Goal: Information Seeking & Learning: Learn about a topic

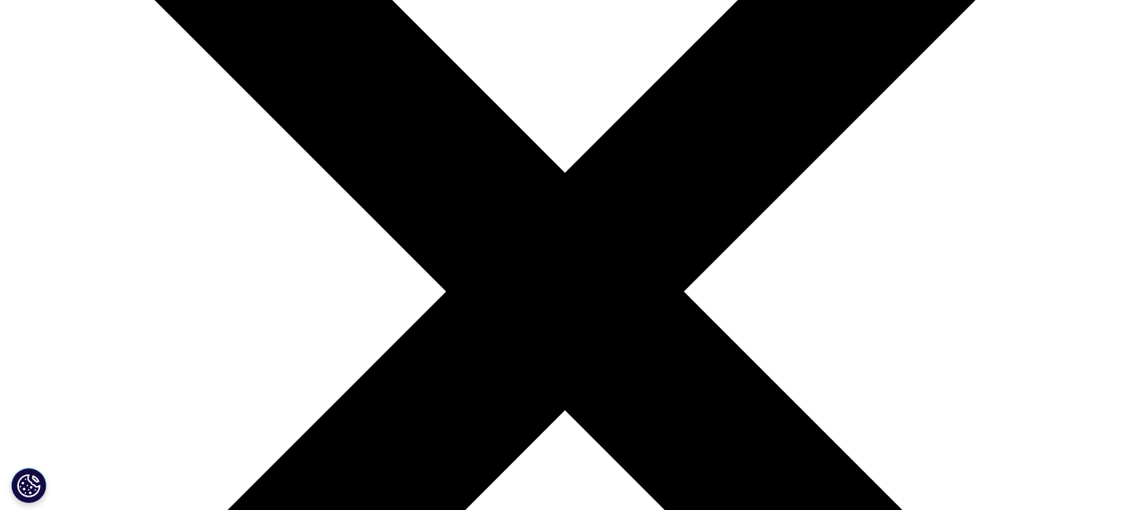
scroll to position [7, 0]
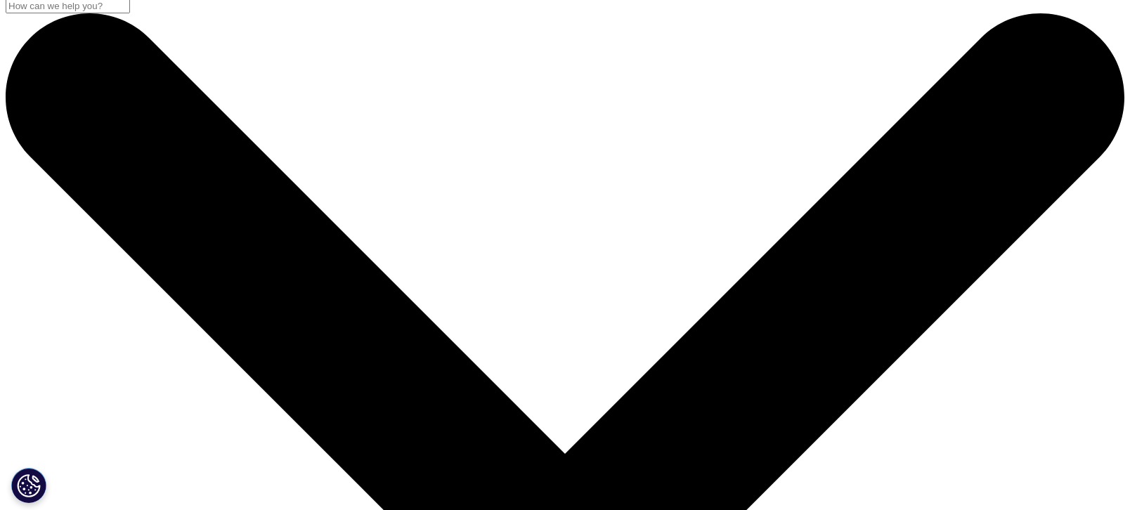
drag, startPoint x: 296, startPoint y: 215, endPoint x: -30, endPoint y: 215, distance: 325.4
type input "mash"
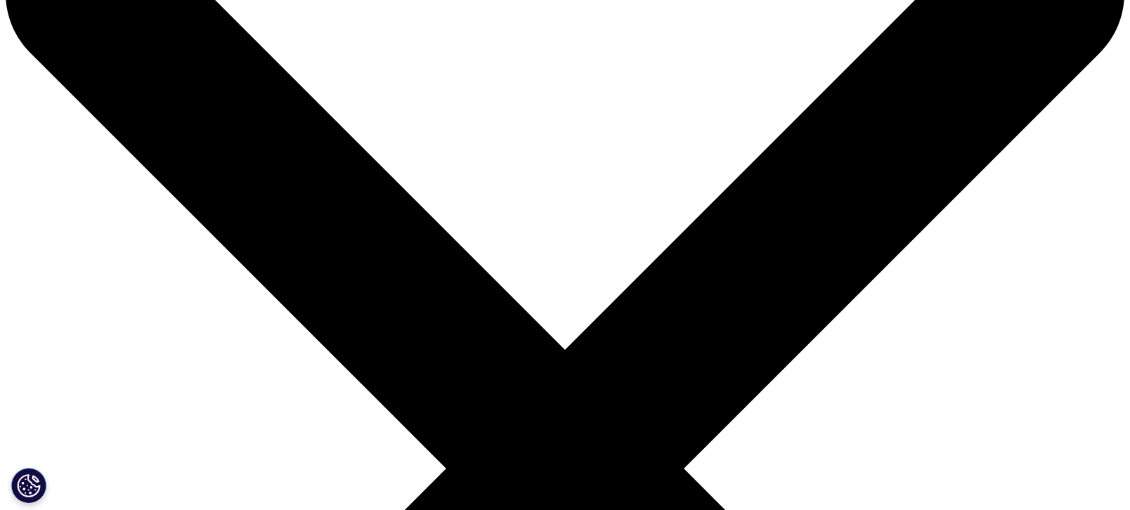
scroll to position [232, 0]
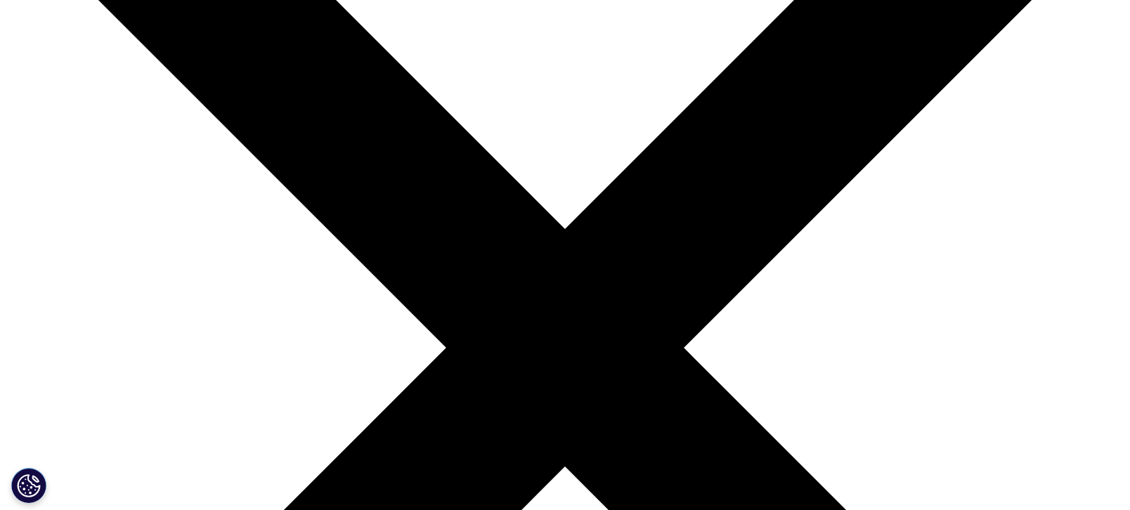
drag, startPoint x: 808, startPoint y: 287, endPoint x: 833, endPoint y: 423, distance: 138.0
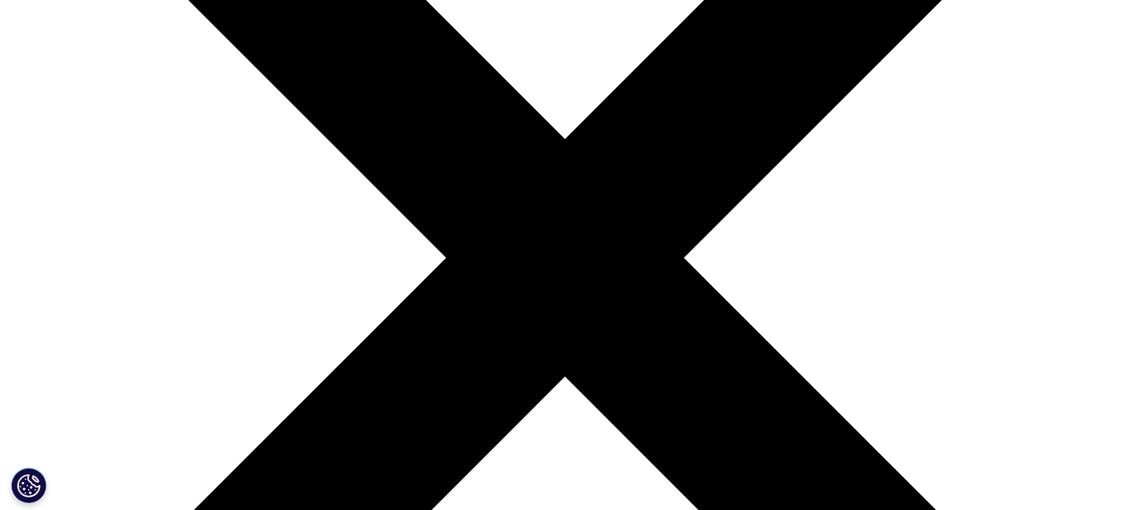
scroll to position [513, 0]
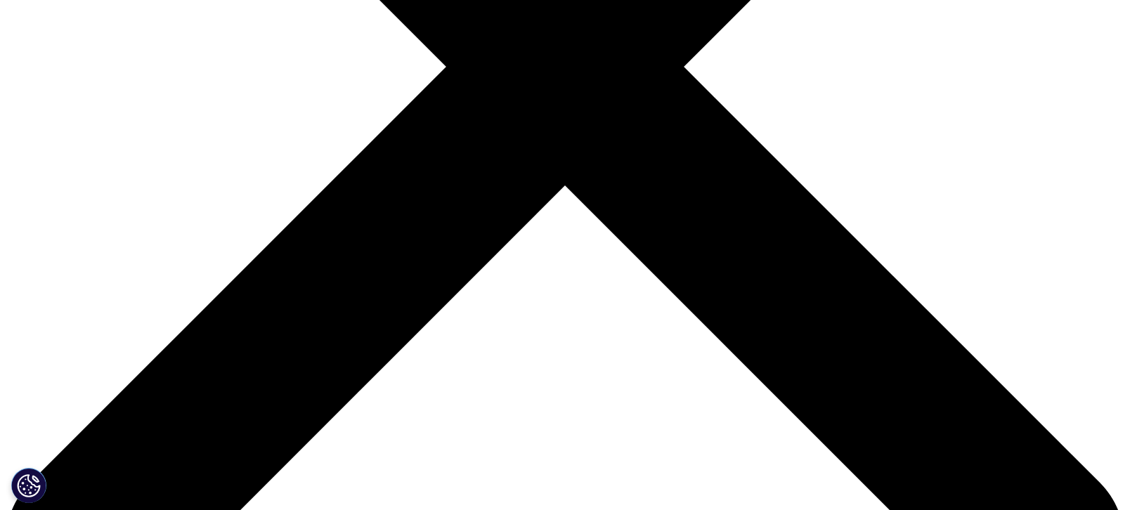
drag, startPoint x: 315, startPoint y: 266, endPoint x: 246, endPoint y: 276, distance: 69.5
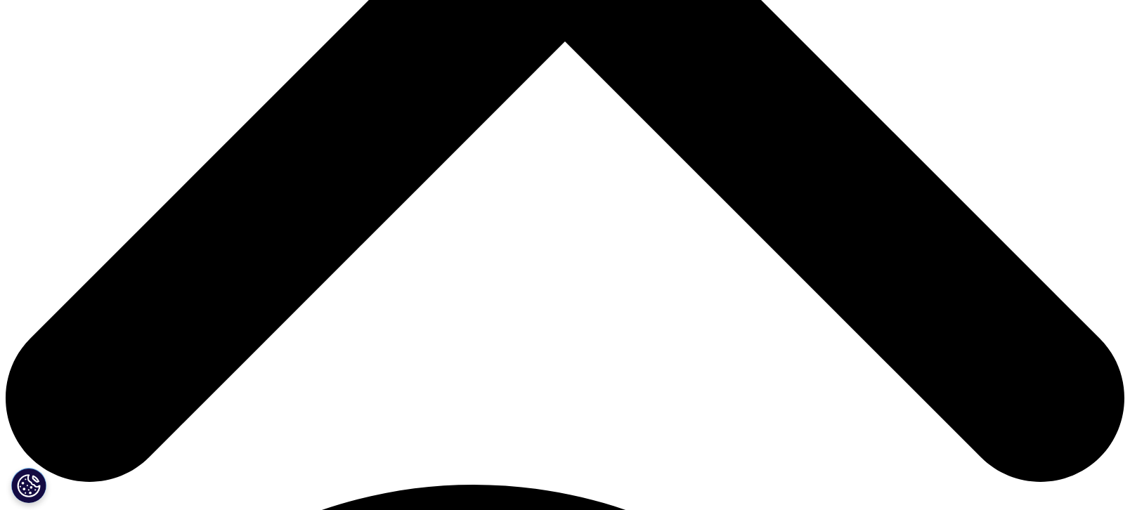
scroll to position [682, 0]
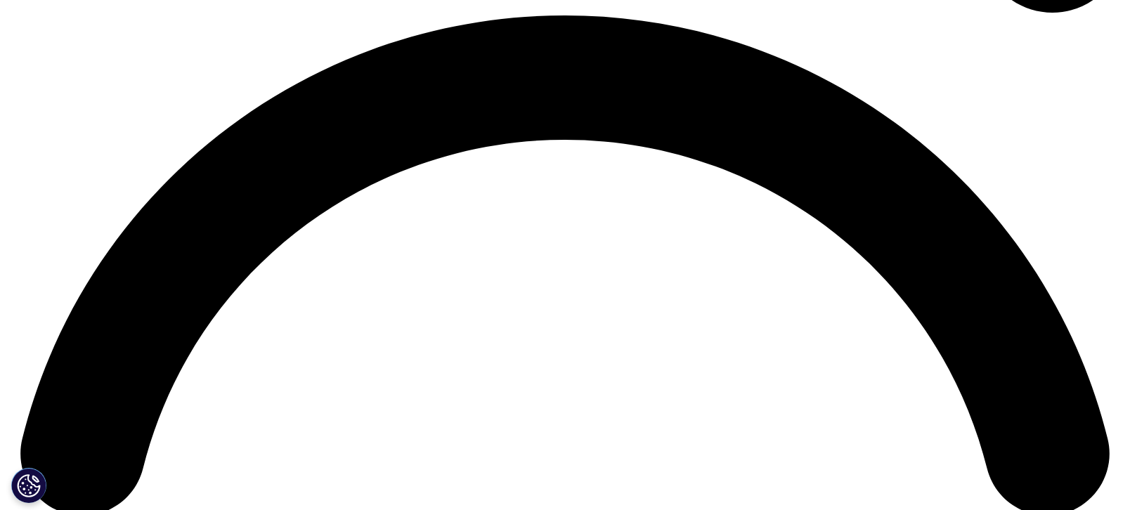
scroll to position [2249, 0]
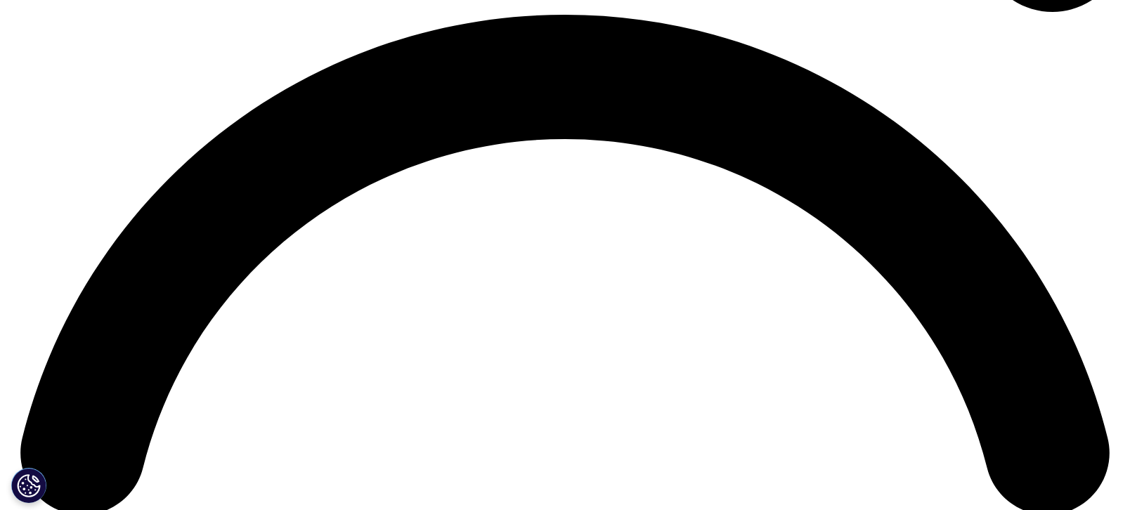
drag, startPoint x: 320, startPoint y: 368, endPoint x: 304, endPoint y: 368, distance: 16.2
drag, startPoint x: 328, startPoint y: 370, endPoint x: 678, endPoint y: 367, distance: 350.1
copy p "가장 면밀히 관찰되는 분야 중 하나는 [DEMOGRAPHIC_DATA]퇴행성 질환 치료에 [DATE] GLP-1의 잠재력"
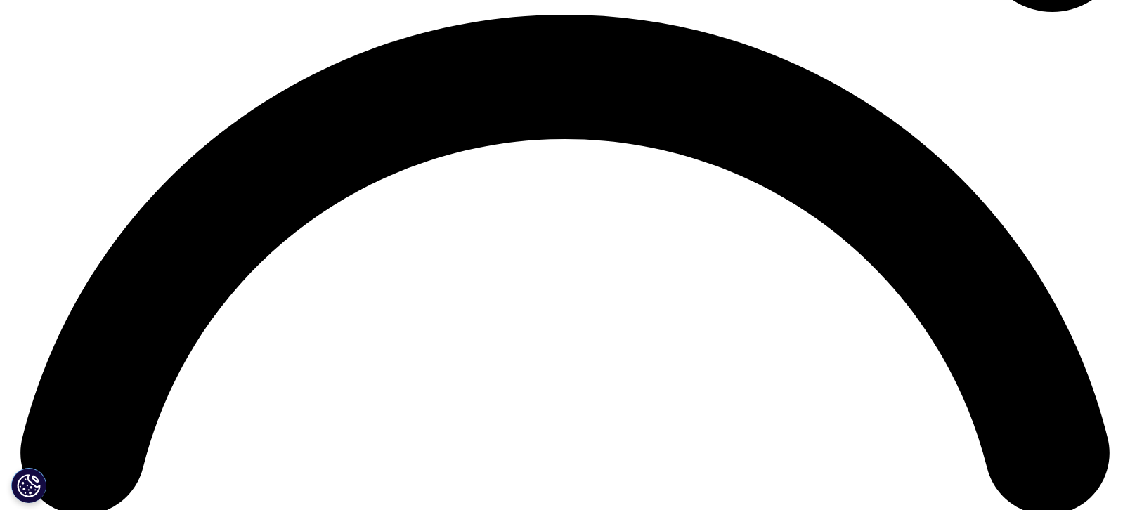
drag, startPoint x: 711, startPoint y: 371, endPoint x: 584, endPoint y: 392, distance: 128.2
drag, startPoint x: 584, startPoint y: 392, endPoint x: 494, endPoint y: 430, distance: 97.9
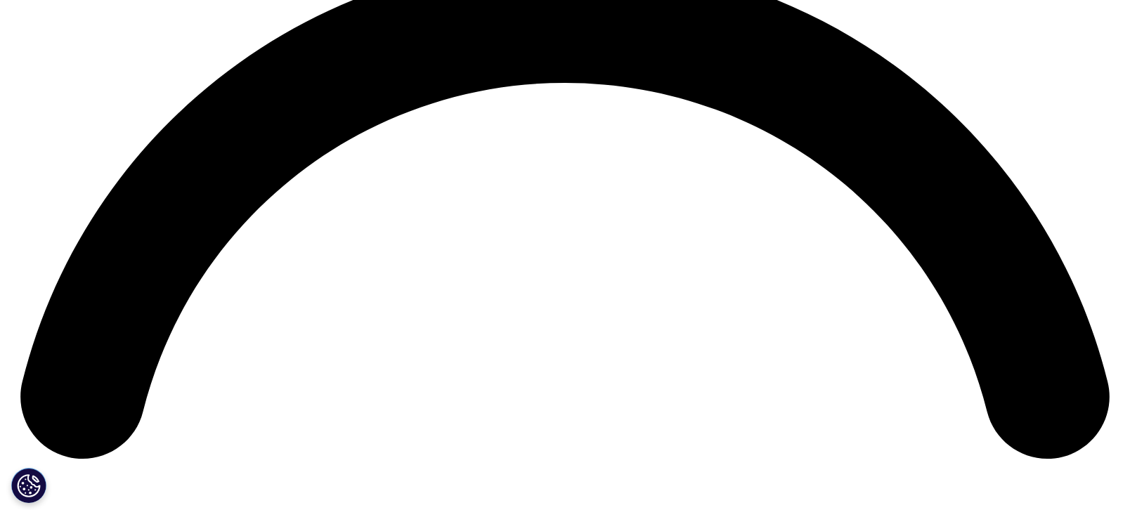
drag, startPoint x: 290, startPoint y: 379, endPoint x: 447, endPoint y: 403, distance: 158.7
drag, startPoint x: 447, startPoint y: 403, endPoint x: 506, endPoint y: 432, distance: 65.4
drag, startPoint x: 380, startPoint y: 434, endPoint x: 600, endPoint y: 433, distance: 219.3
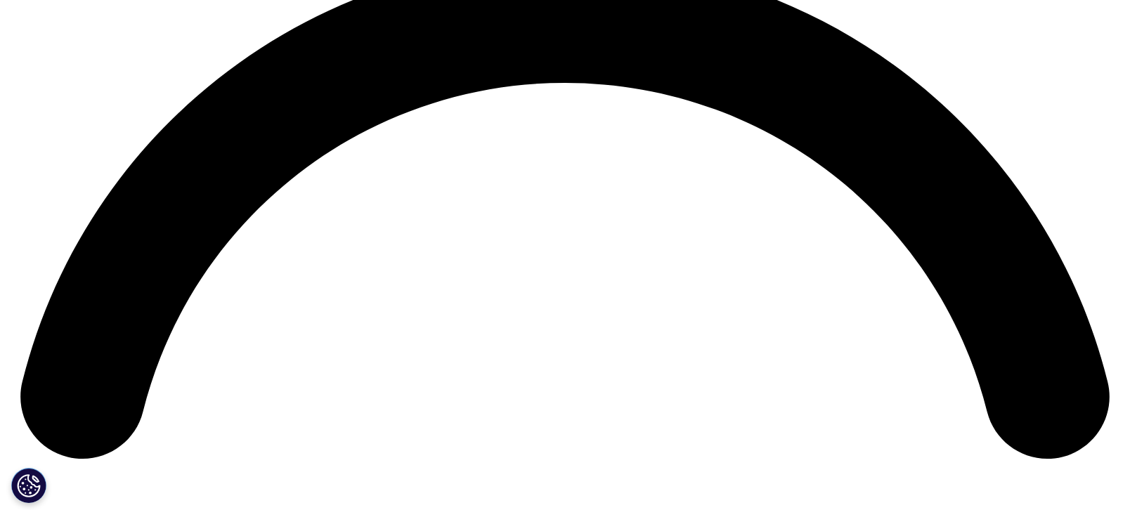
drag, startPoint x: 600, startPoint y: 433, endPoint x: 510, endPoint y: 454, distance: 91.7
drag, startPoint x: 711, startPoint y: 315, endPoint x: 401, endPoint y: 357, distance: 313.5
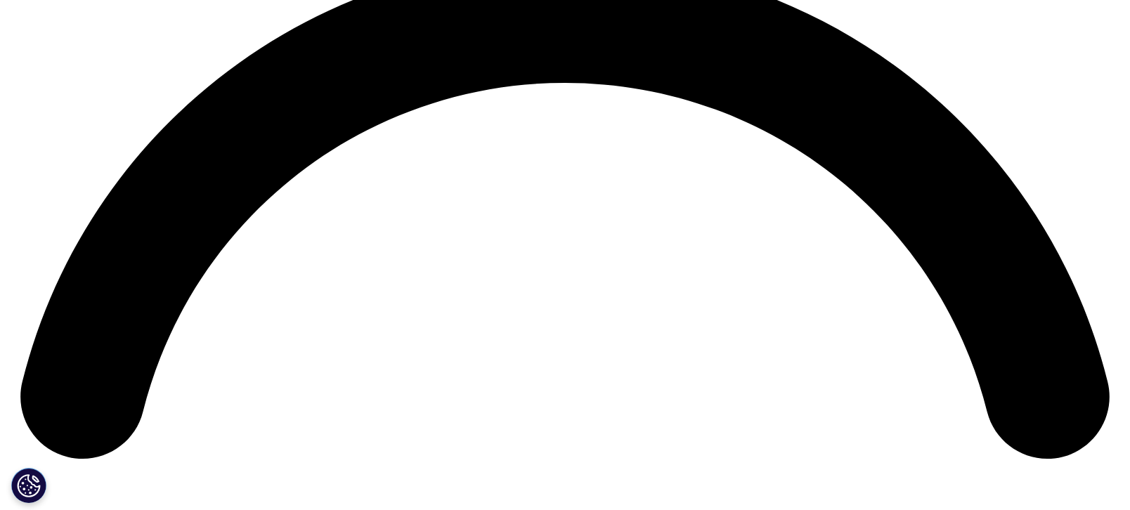
copy p "Novo Nordisk는 세마글루타이드가 초기 알츠하이머병 참가자의 인지 저하를 늦출 수 있는지 여부를 평가하기 위해 두 가지 대규모 3상 시…"
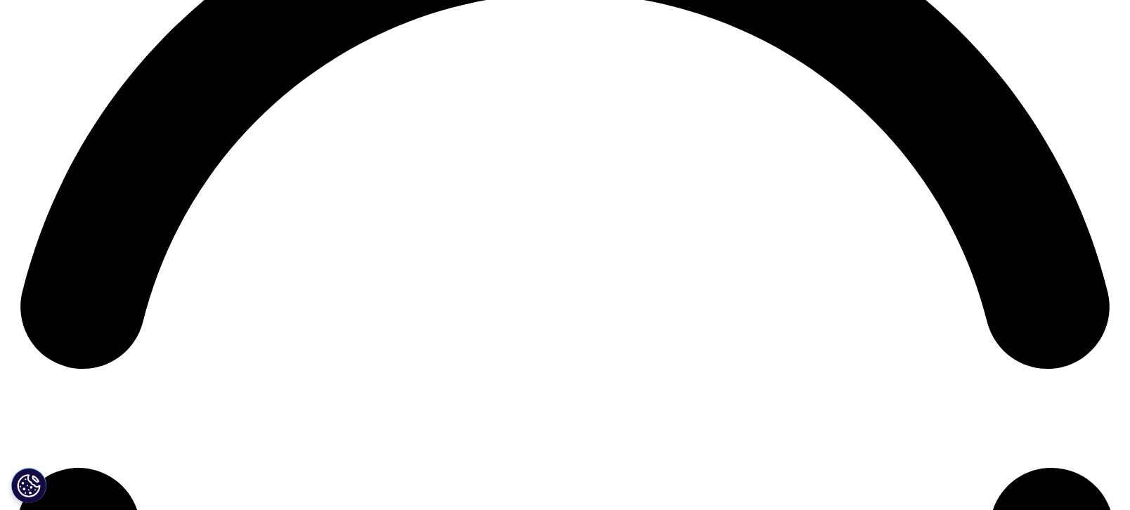
scroll to position [2418, 0]
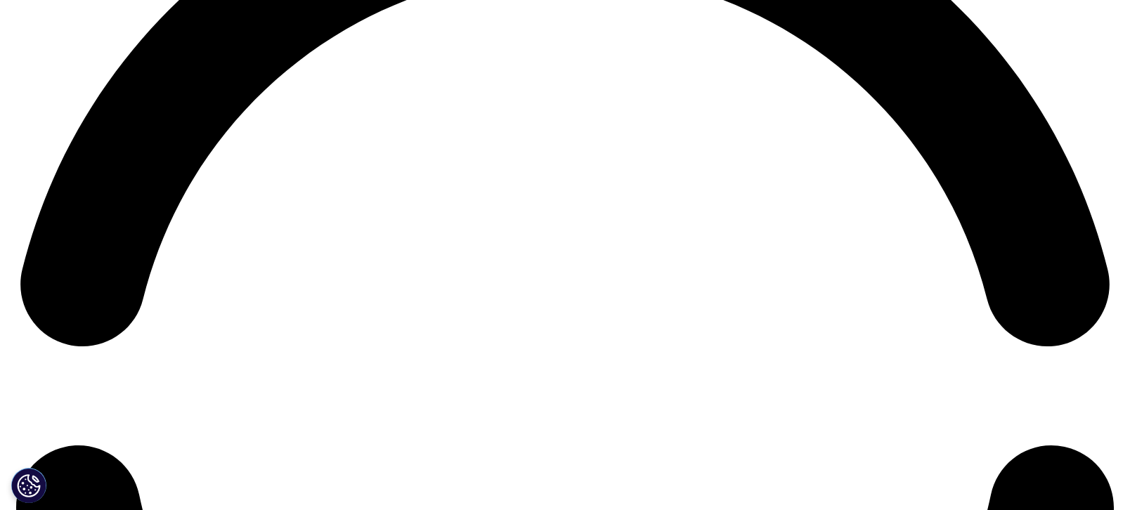
drag, startPoint x: 373, startPoint y: 318, endPoint x: 742, endPoint y: 323, distance: 369.8
copy p "이 분야의 연구는 새로운 GLP-1 치료 전략을 모색하는 여러 회사와 함께 계속되고"
drag, startPoint x: 598, startPoint y: 354, endPoint x: 613, endPoint y: 394, distance: 42.7
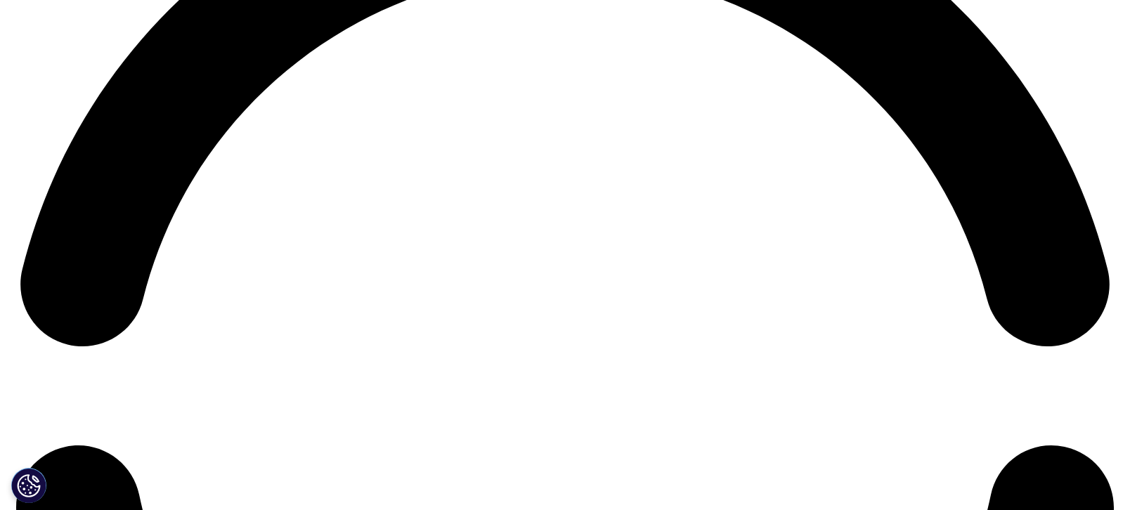
drag, startPoint x: 613, startPoint y: 394, endPoint x: 631, endPoint y: 422, distance: 32.6
